Goal: Information Seeking & Learning: Learn about a topic

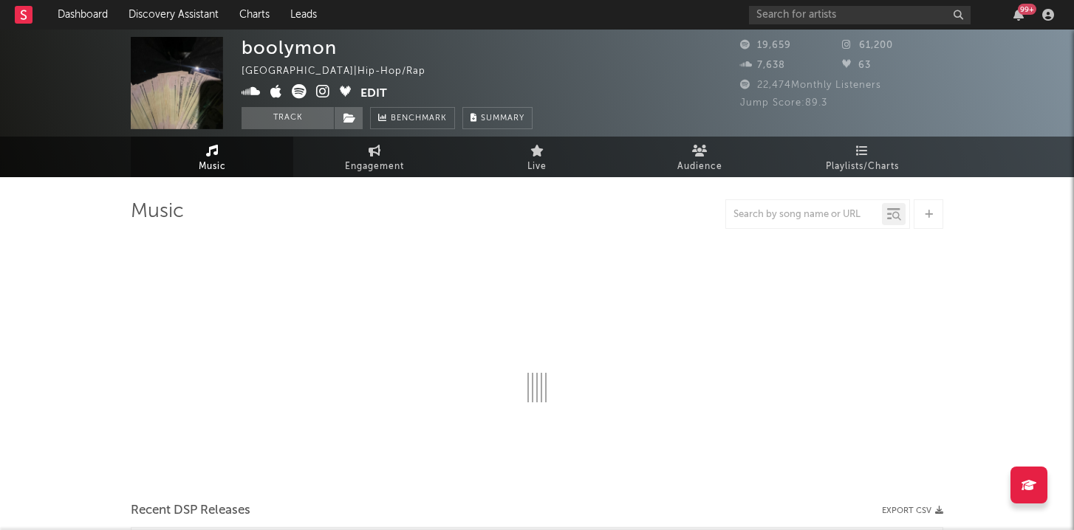
select select "6m"
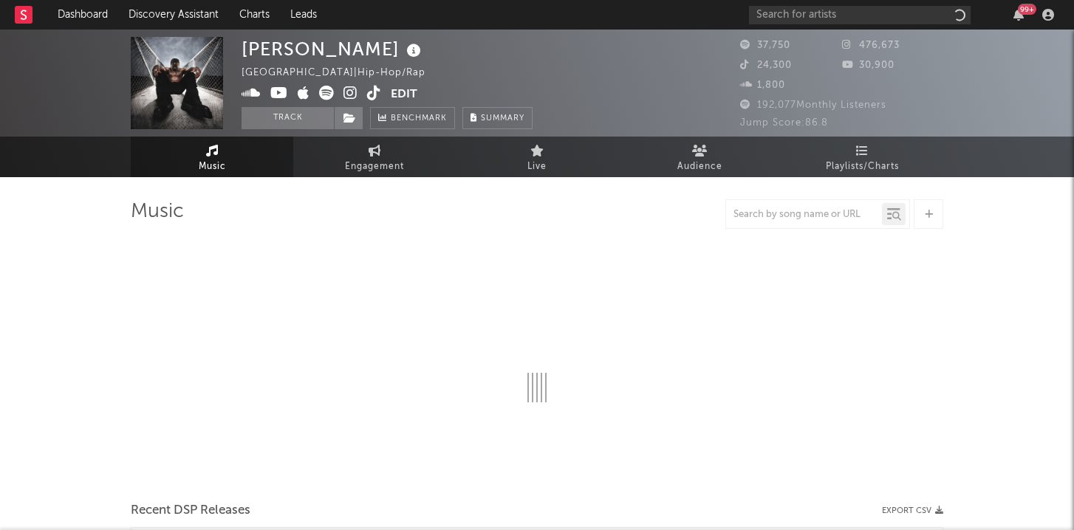
select select "6m"
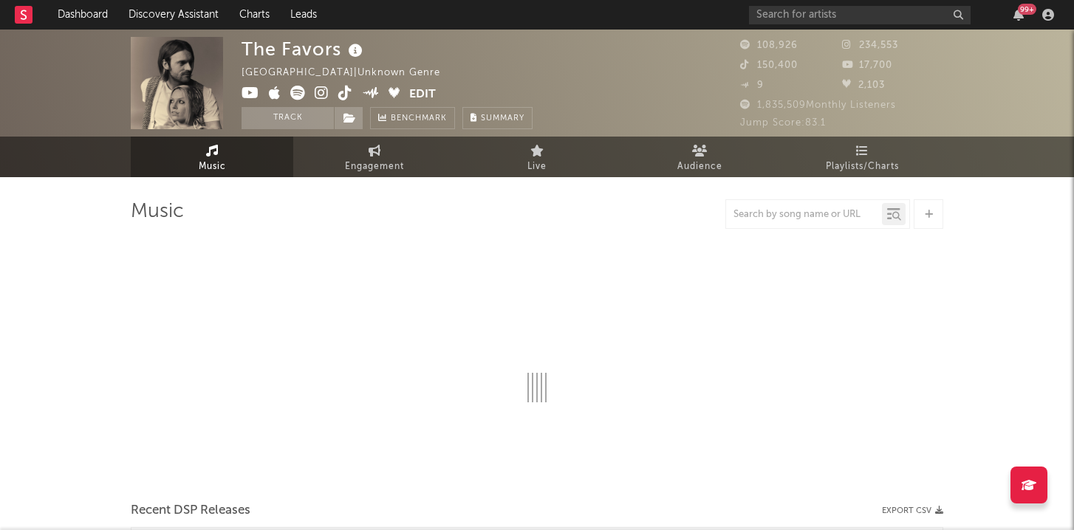
select select "1w"
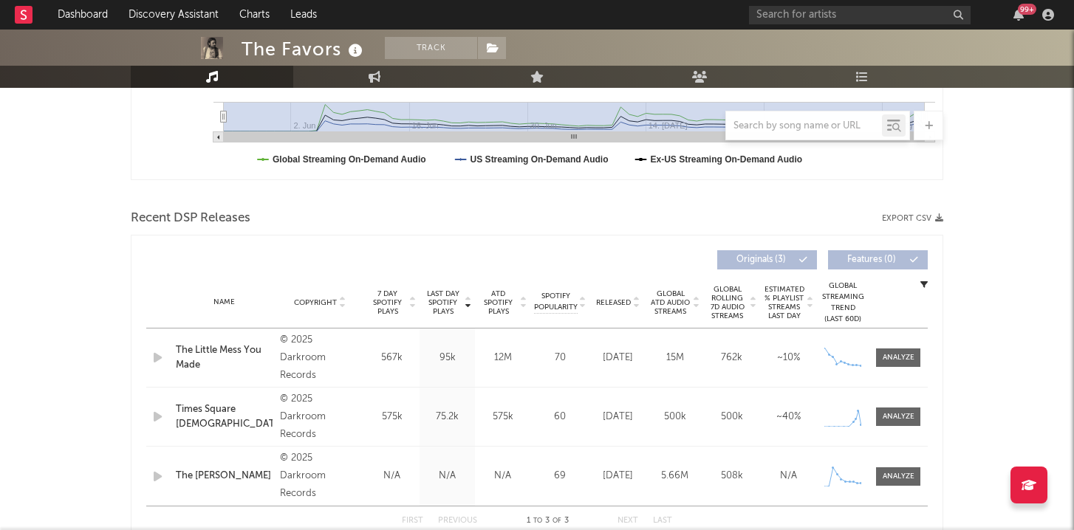
scroll to position [408, 0]
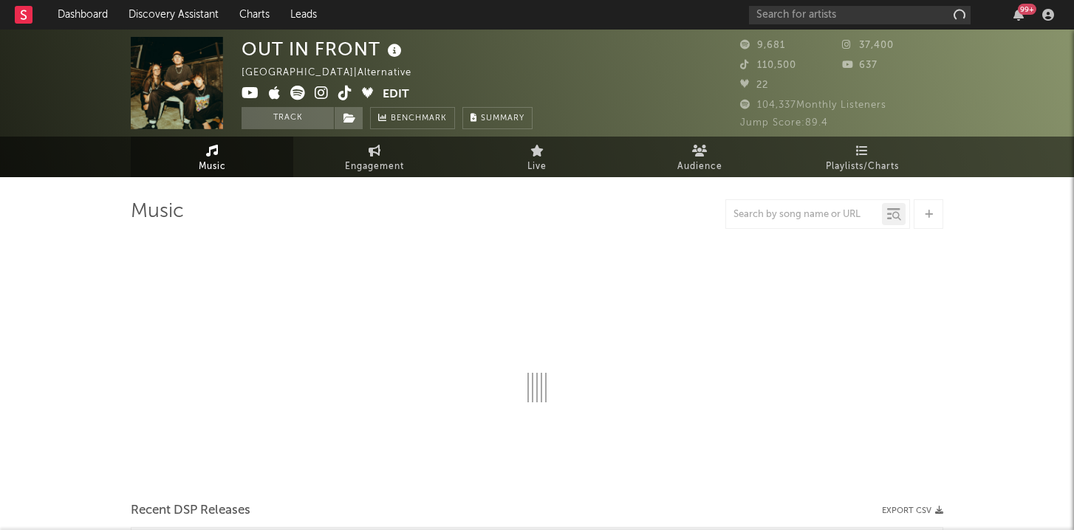
select select "6m"
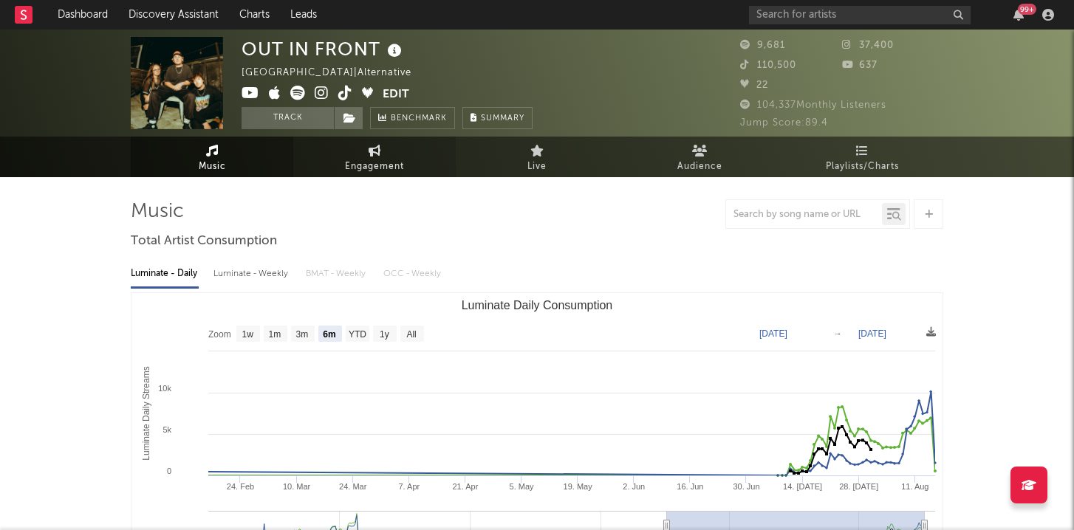
click at [364, 151] on link "Engagement" at bounding box center [374, 157] width 162 height 41
select select "1w"
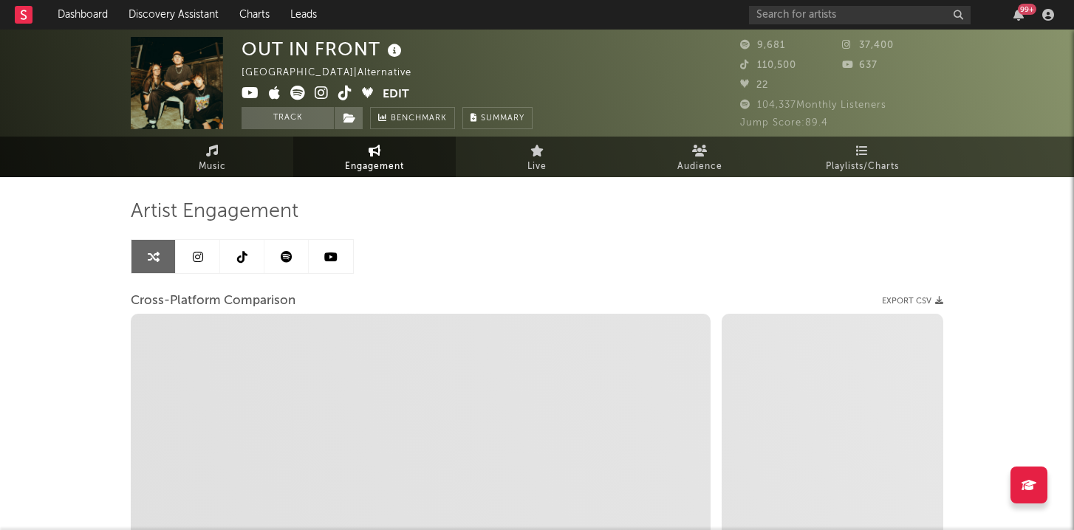
select select "1m"
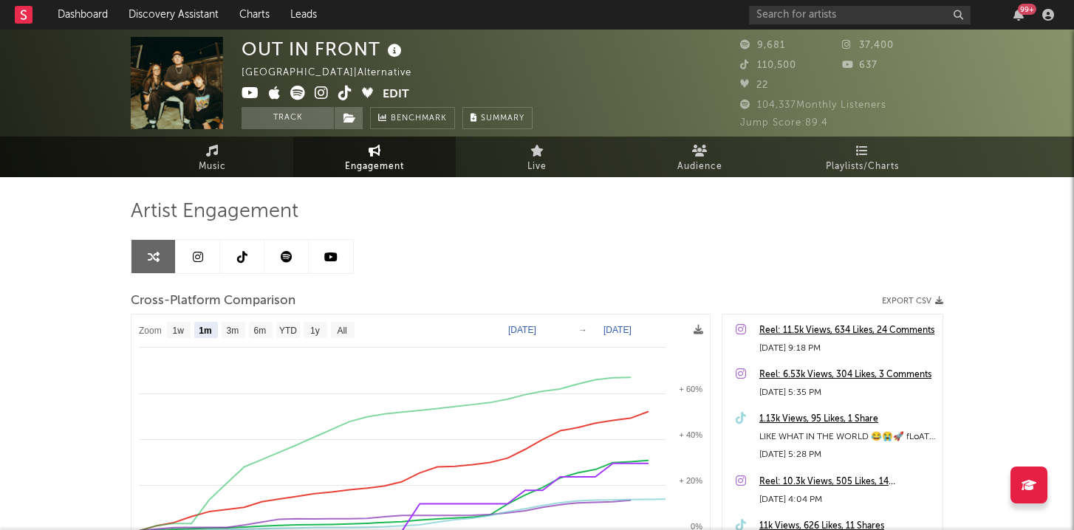
click at [282, 242] on link at bounding box center [286, 256] width 44 height 33
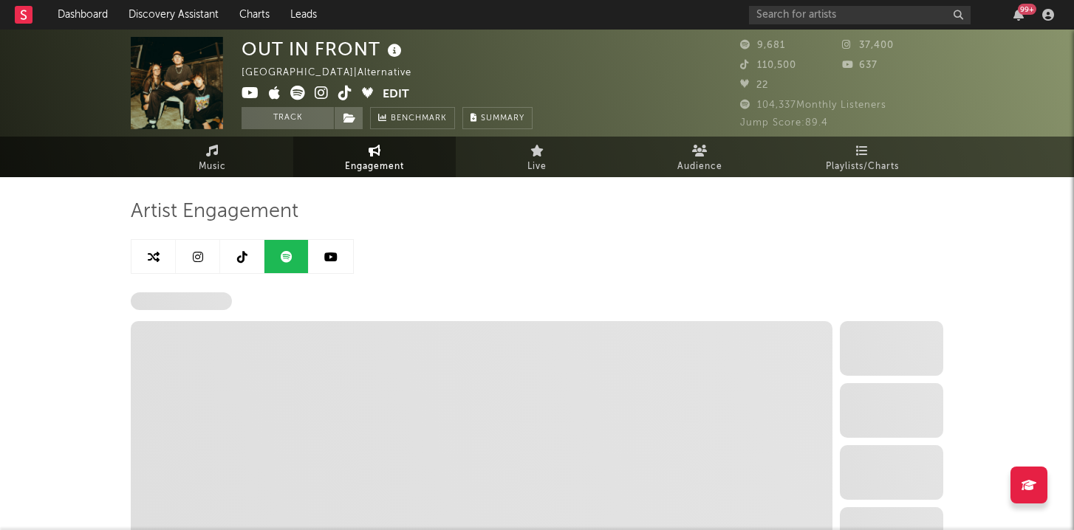
select select "6m"
select select "1w"
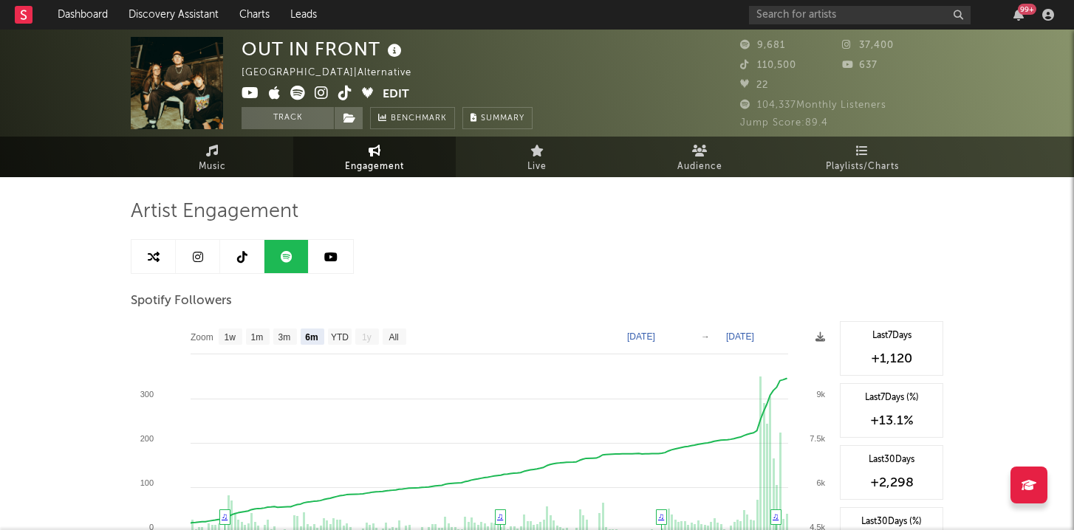
click at [369, 155] on icon at bounding box center [374, 151] width 13 height 12
select select "1m"
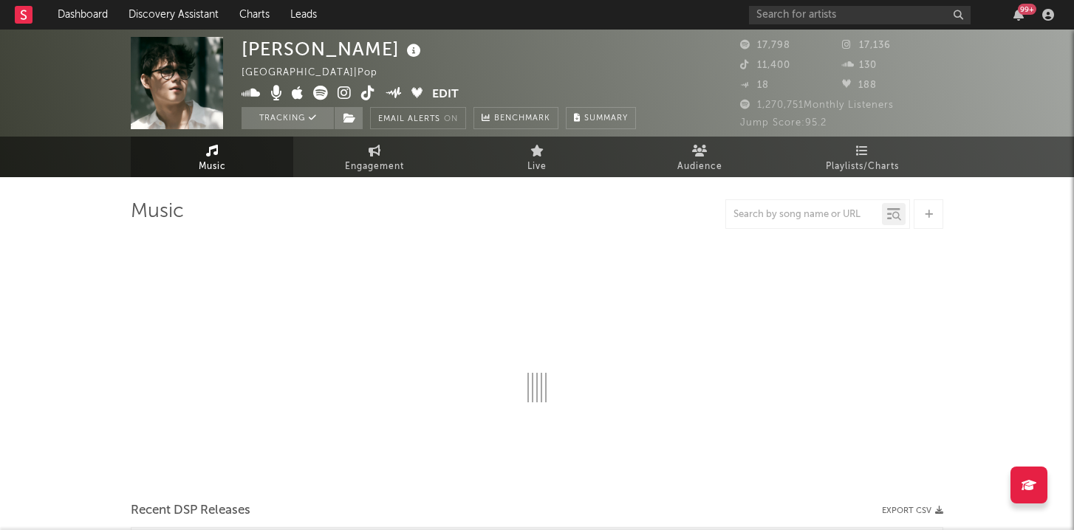
select select "6m"
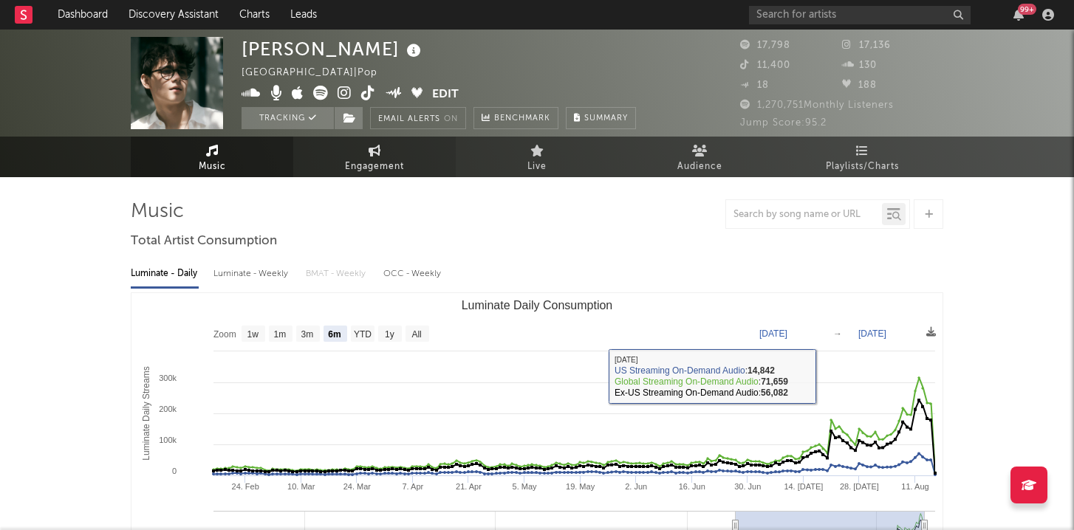
click at [396, 158] on span "Engagement" at bounding box center [374, 167] width 59 height 18
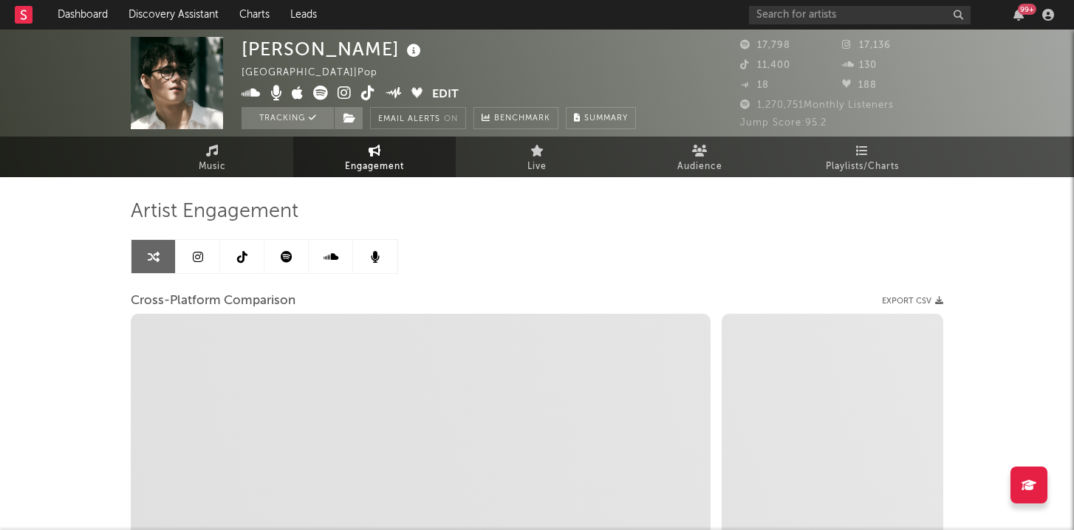
select select "1w"
click at [286, 261] on icon at bounding box center [287, 257] width 12 height 12
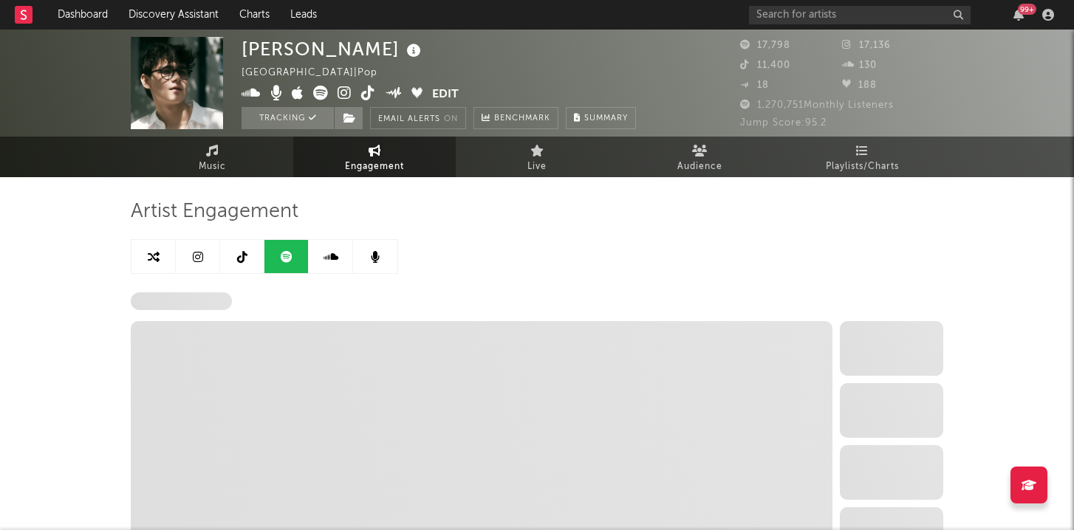
select select "6m"
select select "1w"
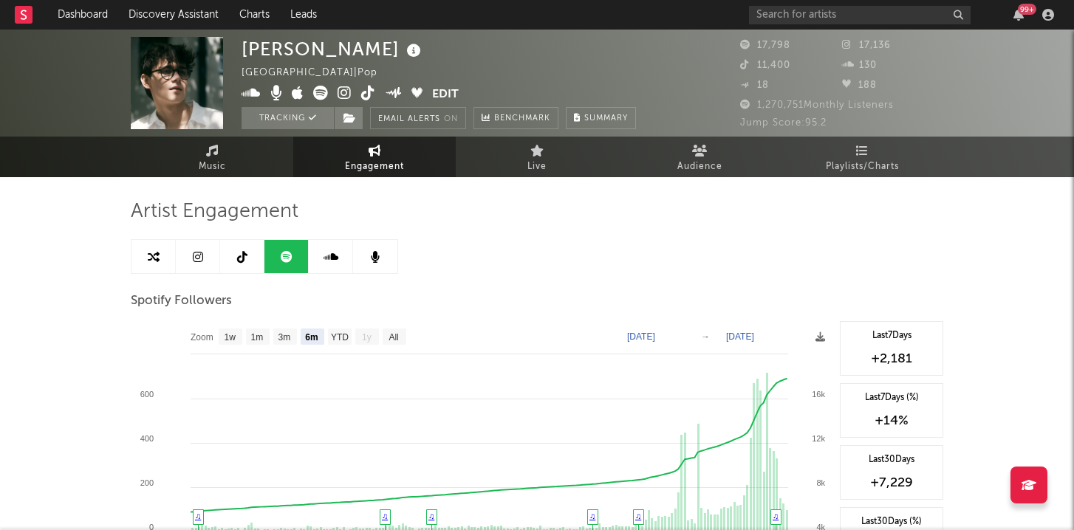
click at [205, 258] on link at bounding box center [198, 256] width 44 height 33
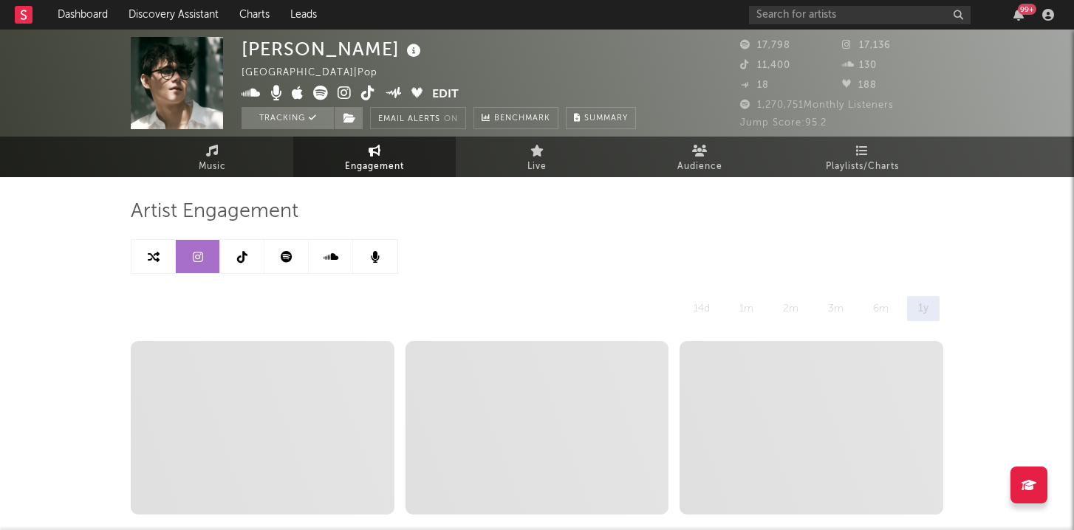
select select "6m"
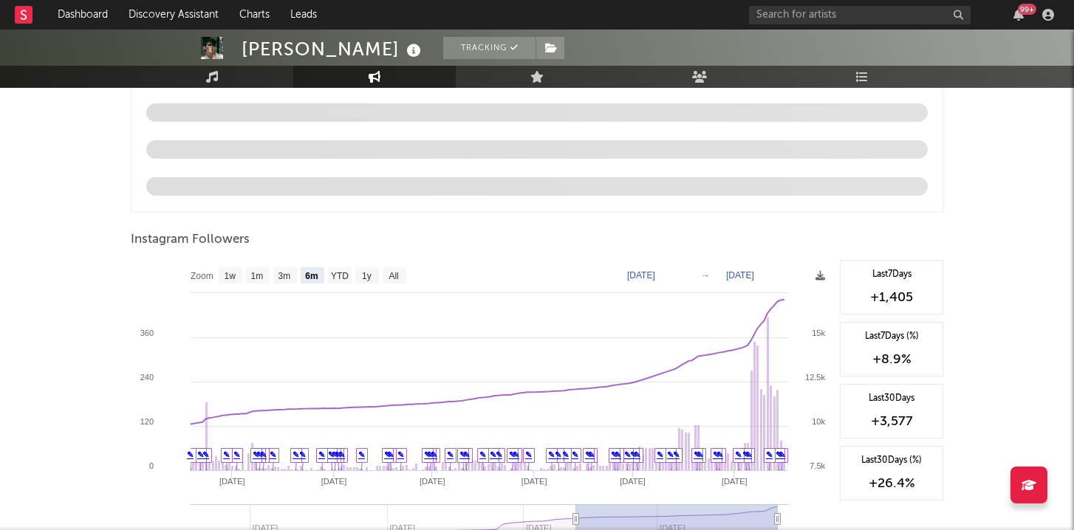
scroll to position [1647, 0]
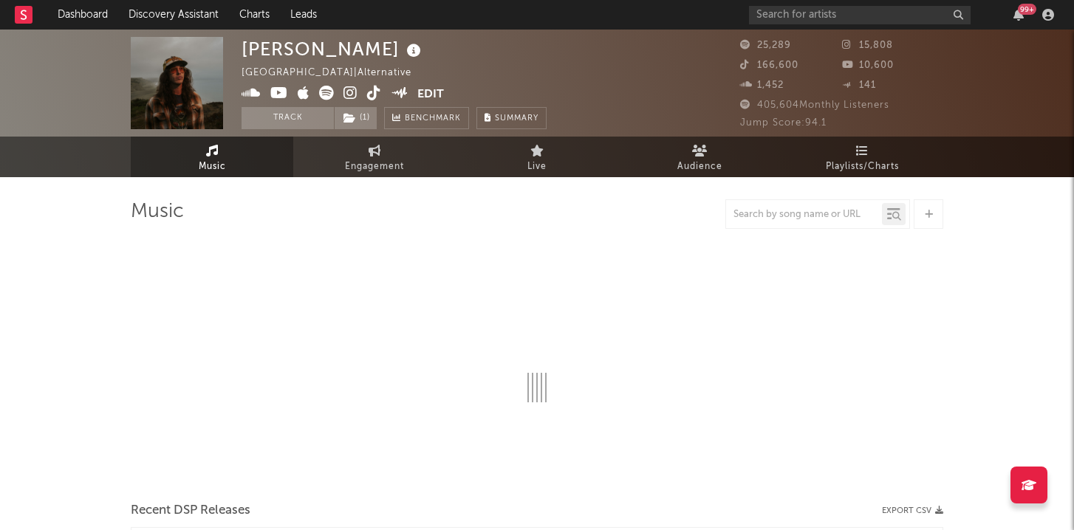
select select "6m"
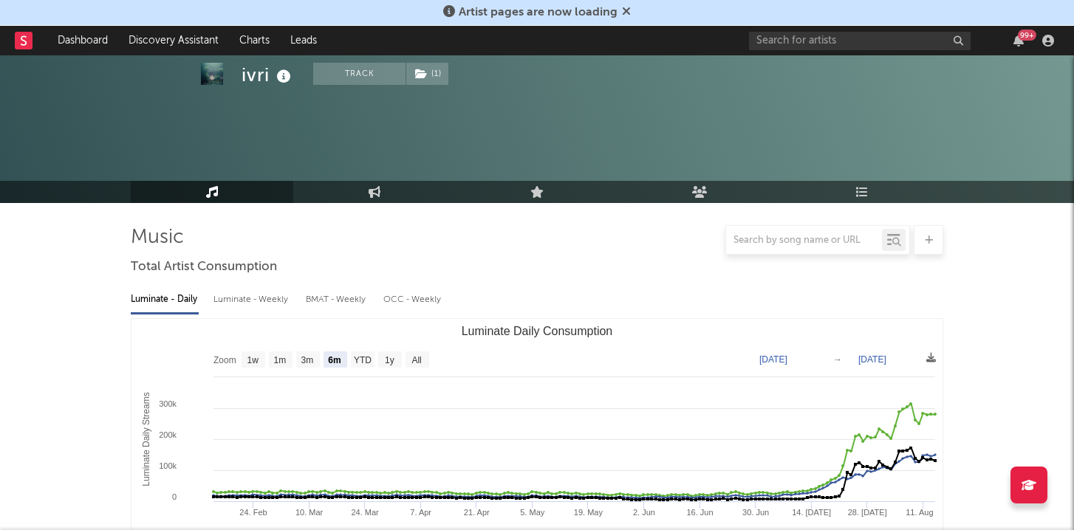
select select "6m"
select select "1w"
